Goal: Task Accomplishment & Management: Manage account settings

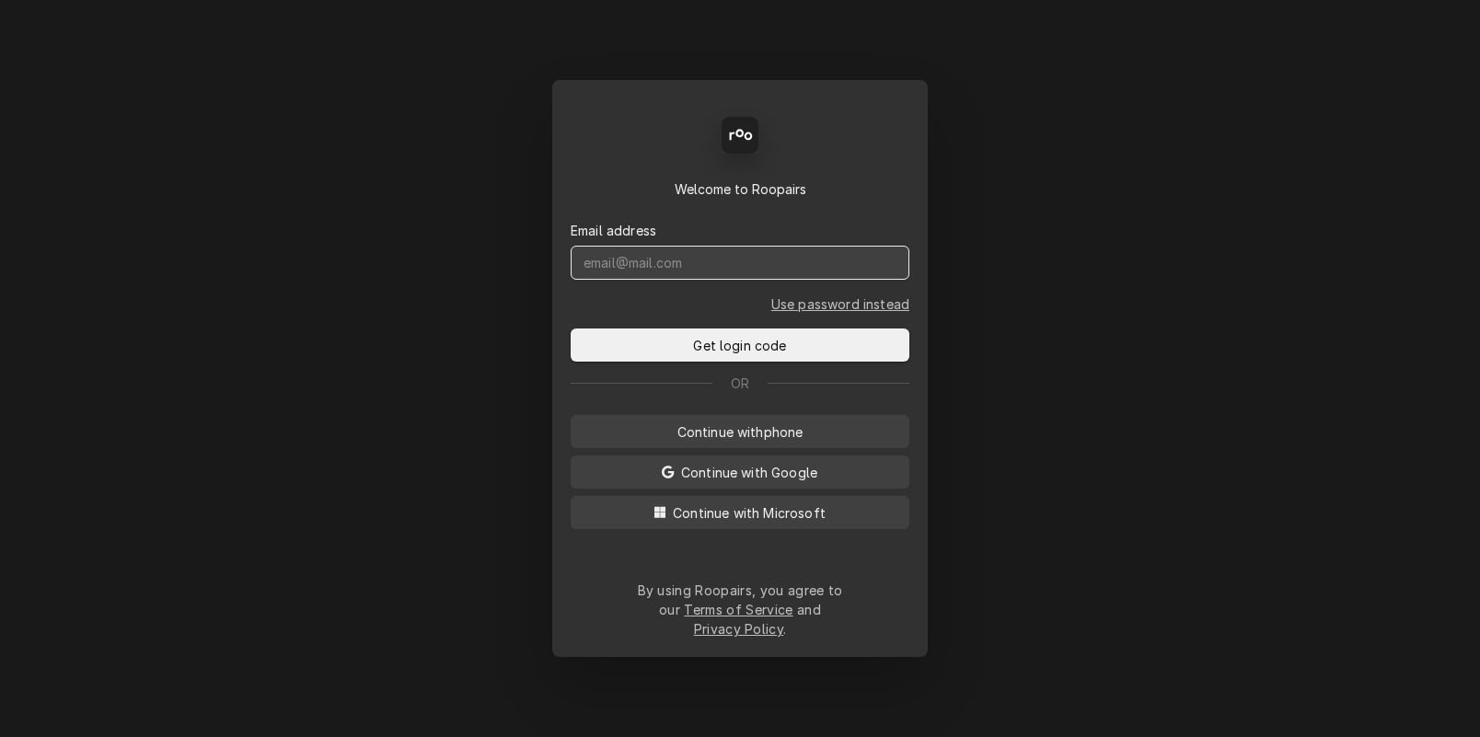
click at [683, 270] on input "Dynamic Content Wrapper" at bounding box center [740, 263] width 339 height 34
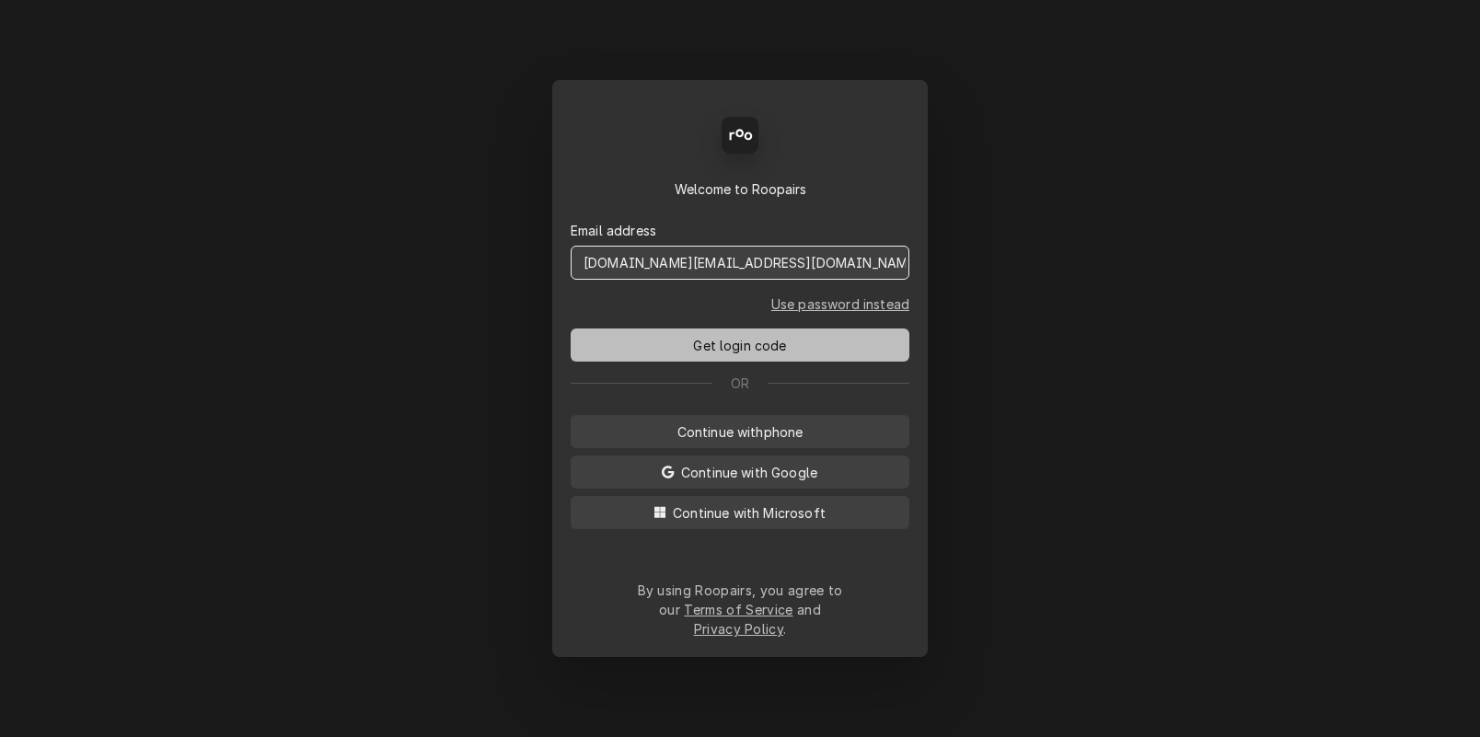
type input "[DOMAIN_NAME][EMAIL_ADDRESS][DOMAIN_NAME]"
click at [757, 355] on span "Get login code" at bounding box center [739, 345] width 100 height 19
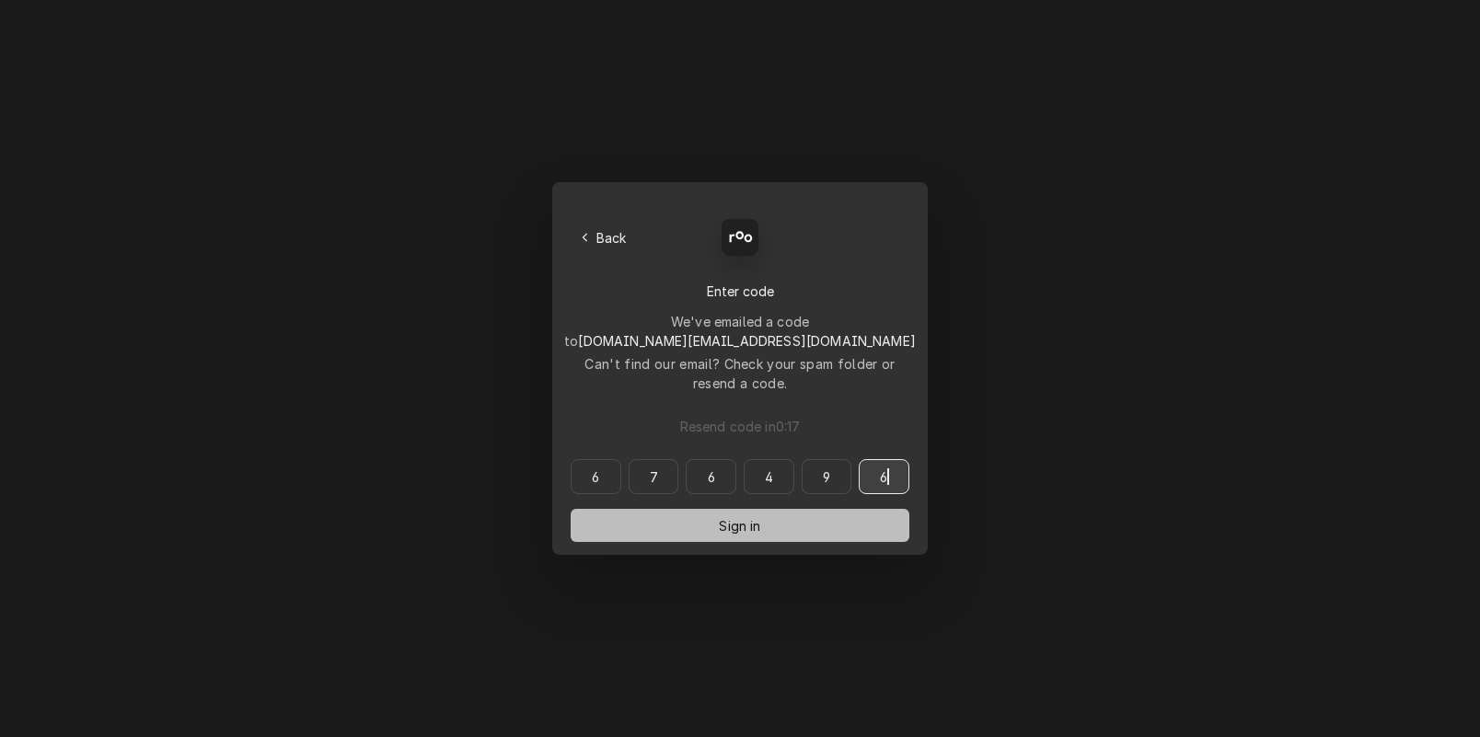
type input "676496"
click at [729, 516] on span "Sign in" at bounding box center [739, 525] width 49 height 19
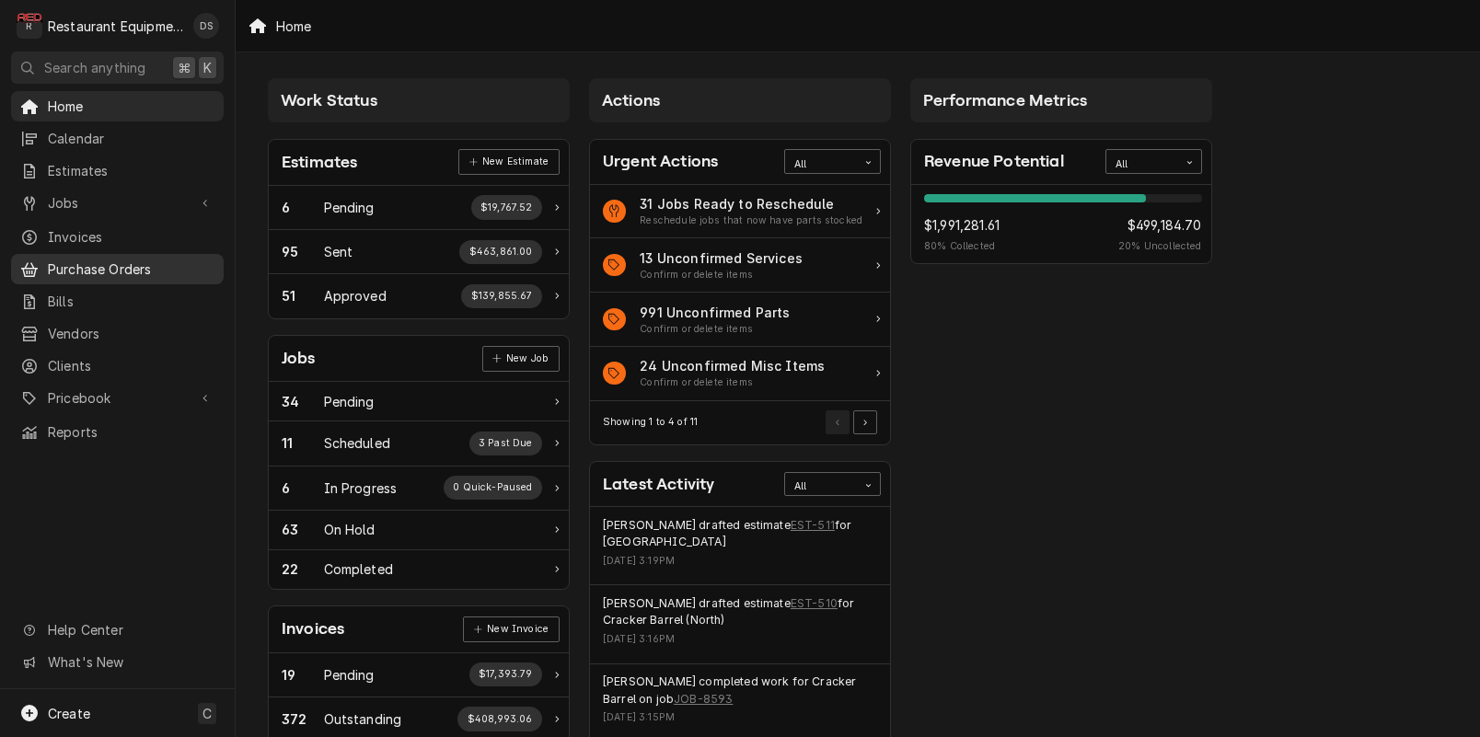
click at [105, 260] on span "Purchase Orders" at bounding box center [131, 269] width 167 height 19
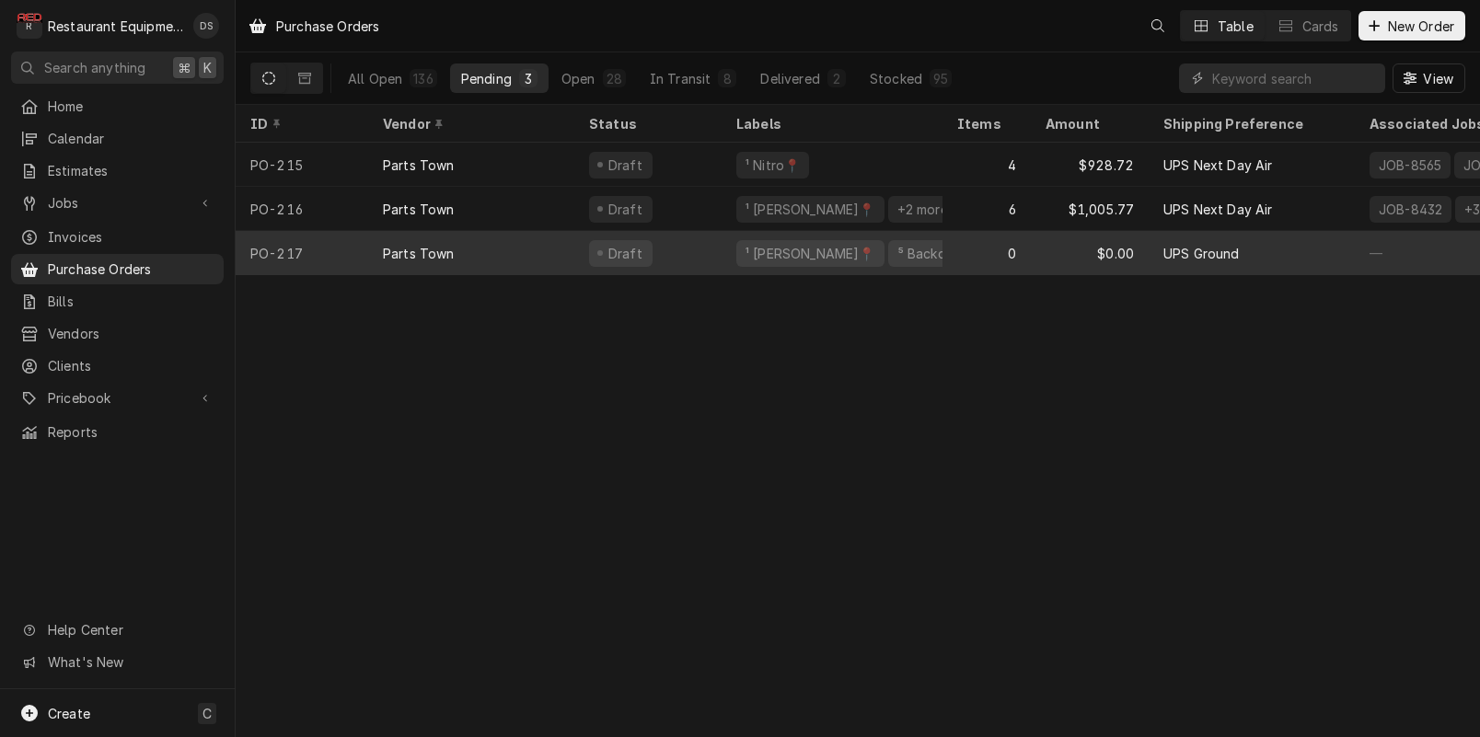
click at [485, 261] on div "Parts Town" at bounding box center [471, 253] width 206 height 44
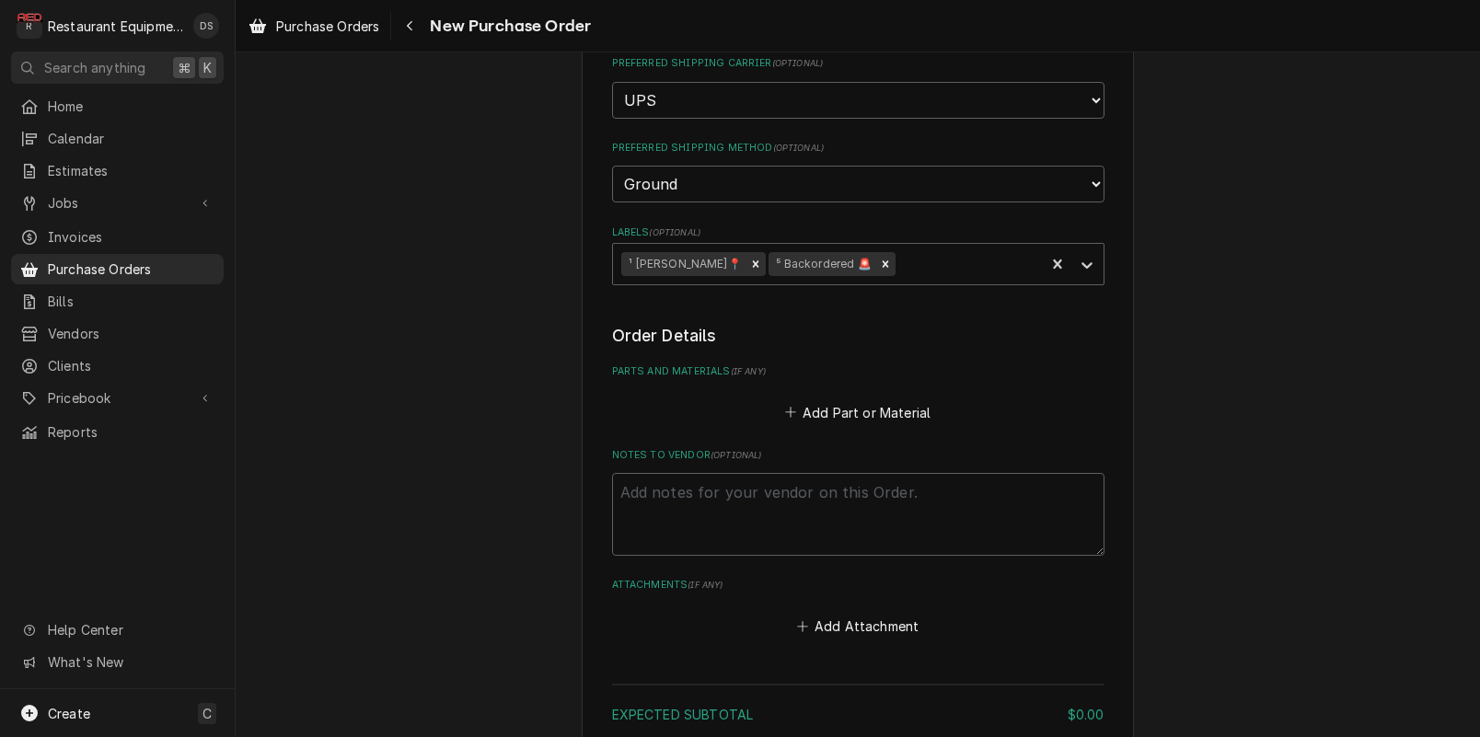
scroll to position [782, 0]
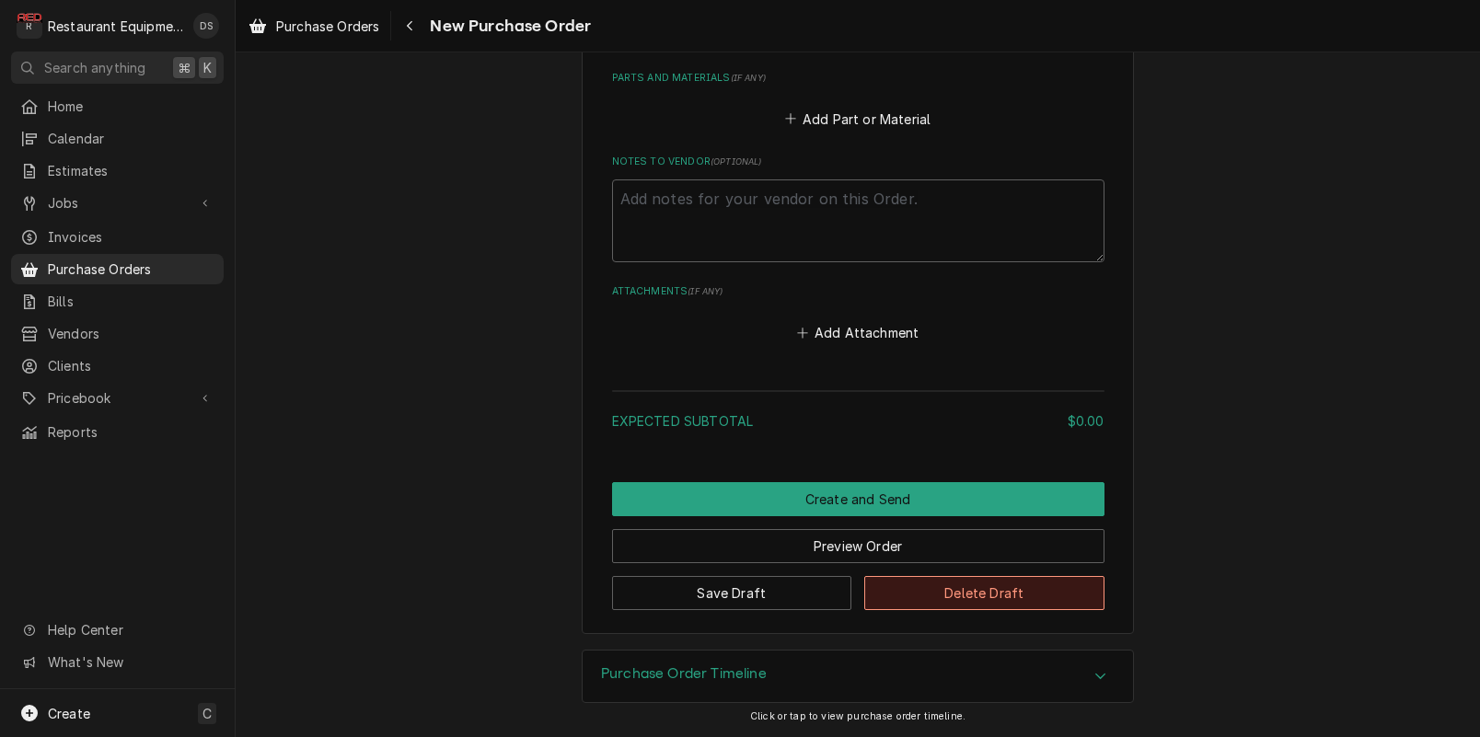
click at [936, 594] on button "Delete Draft" at bounding box center [984, 593] width 240 height 34
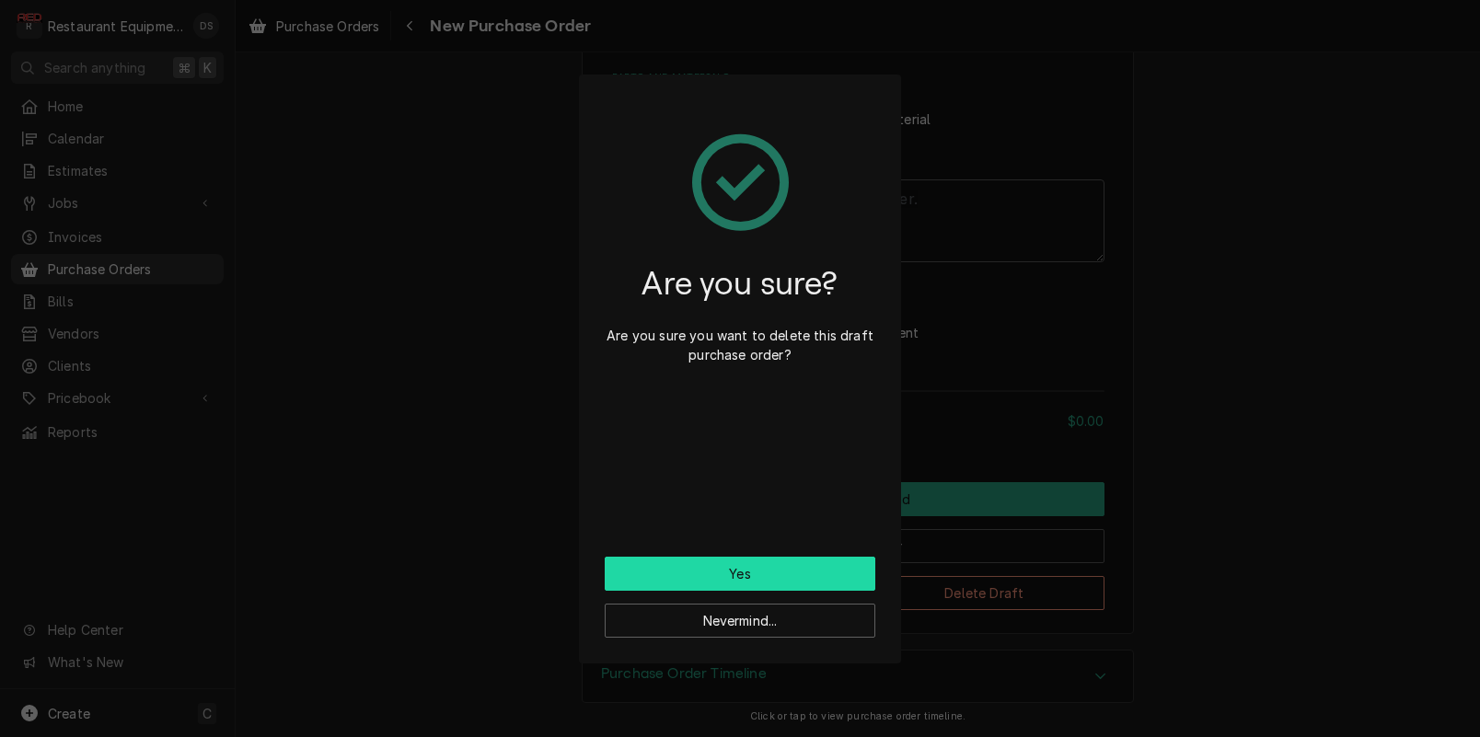
click at [801, 573] on button "Yes" at bounding box center [740, 574] width 271 height 34
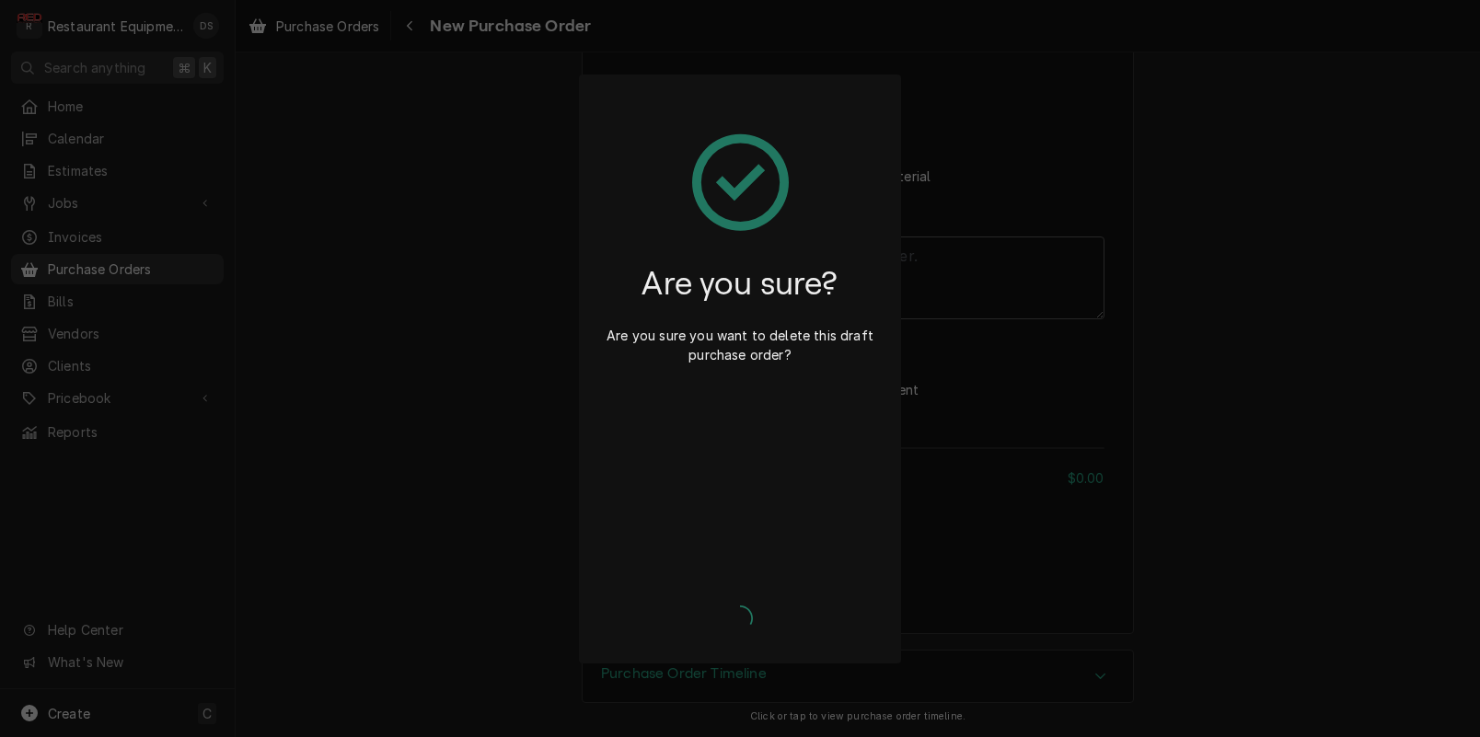
type textarea "x"
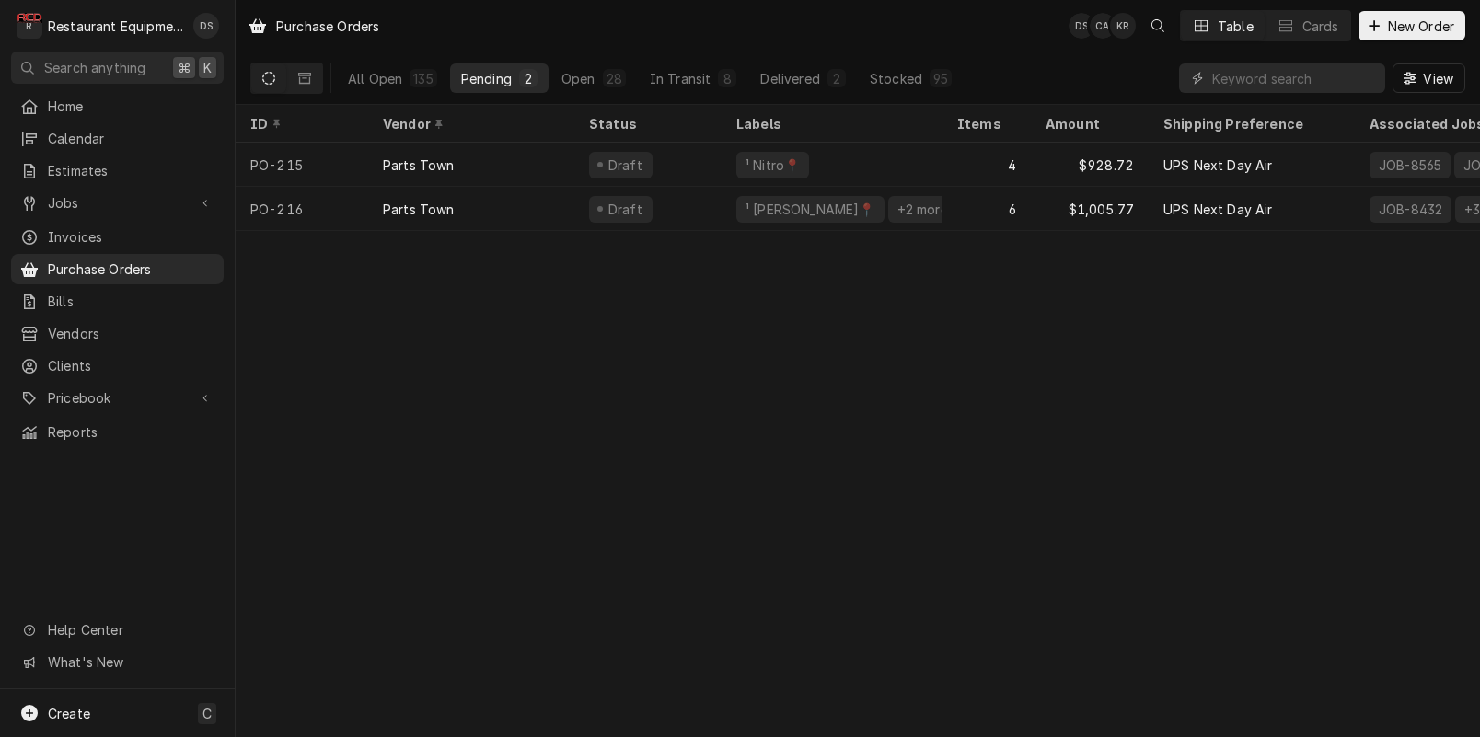
click at [748, 516] on div "Purchase Orders DS CA KR Table Cards New Order All Open 135 Pending 2 Open 28 I…" at bounding box center [858, 368] width 1245 height 737
